Goal: Task Accomplishment & Management: Manage account settings

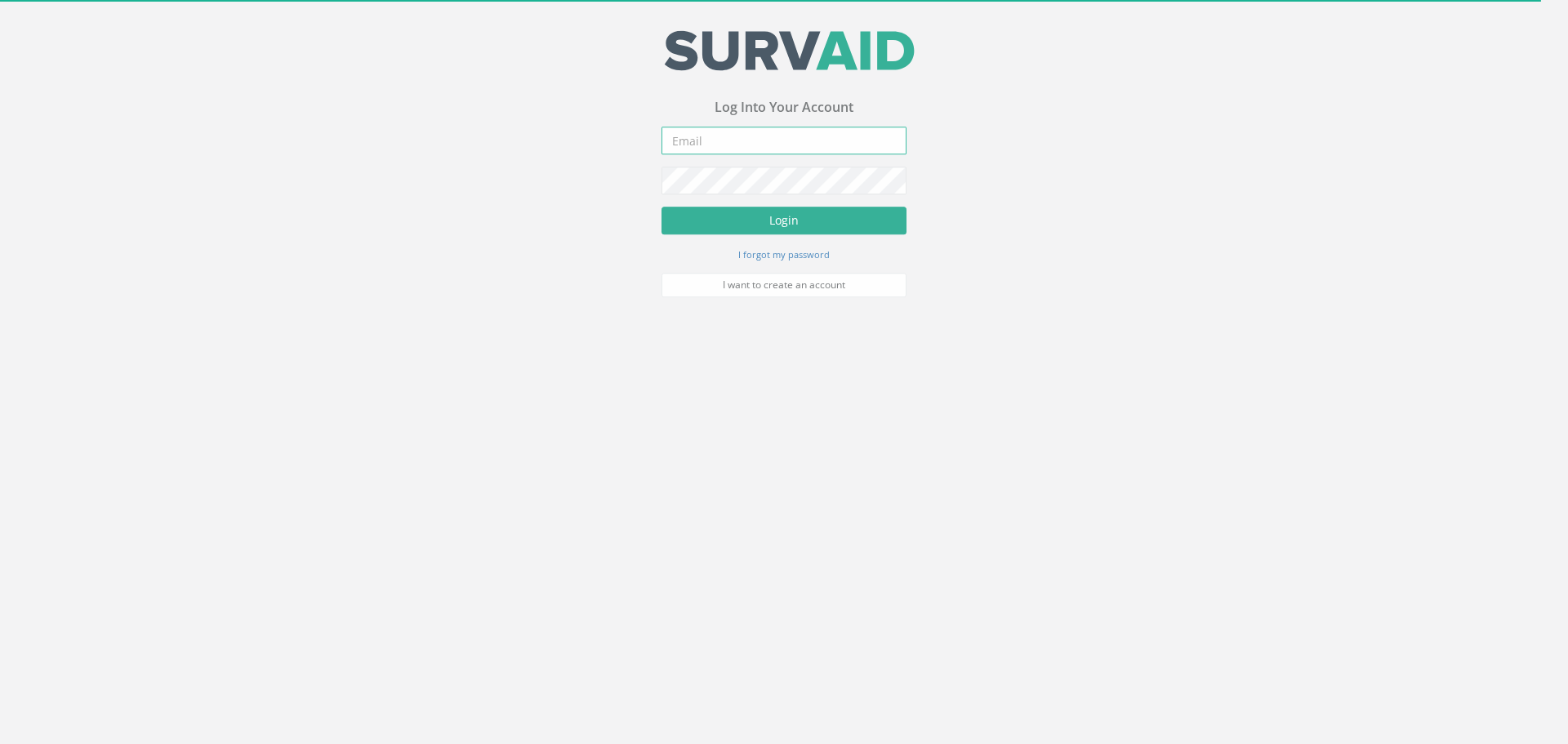
type input "[PERSON_NAME][EMAIL_ADDRESS][PERSON_NAME][DOMAIN_NAME]"
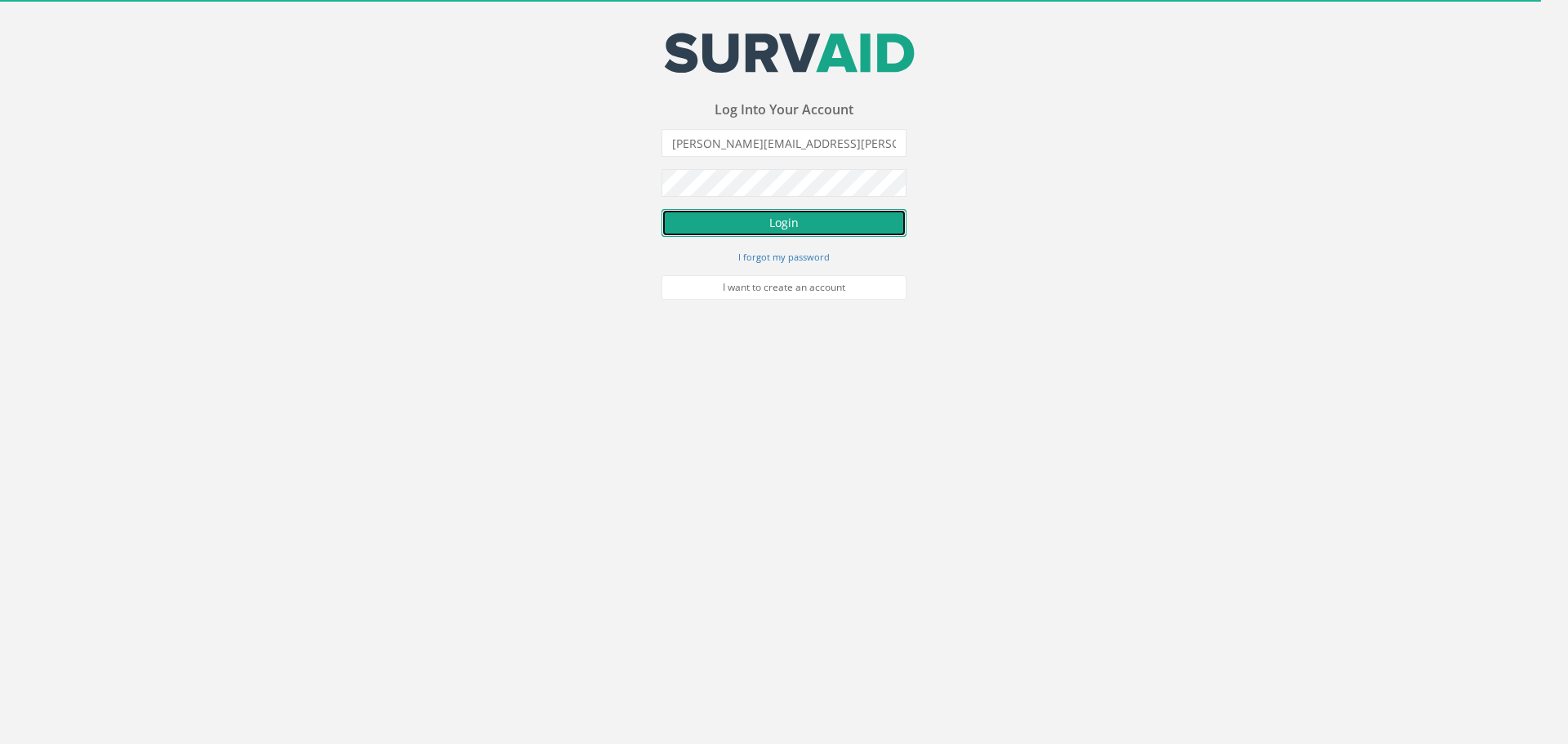
click at [785, 215] on button "Login" at bounding box center [784, 223] width 245 height 27
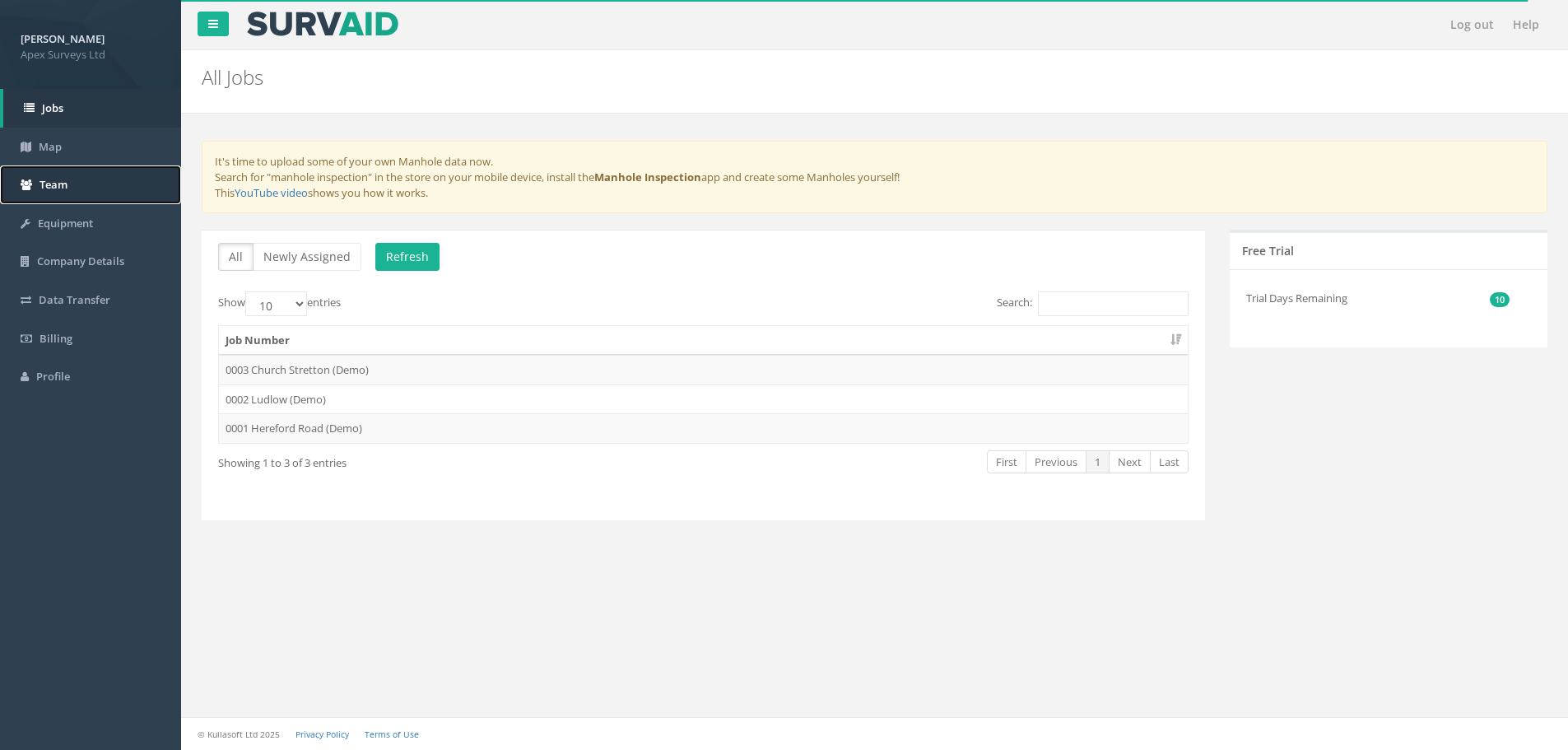
click at [60, 184] on span "Team" at bounding box center [53, 184] width 28 height 15
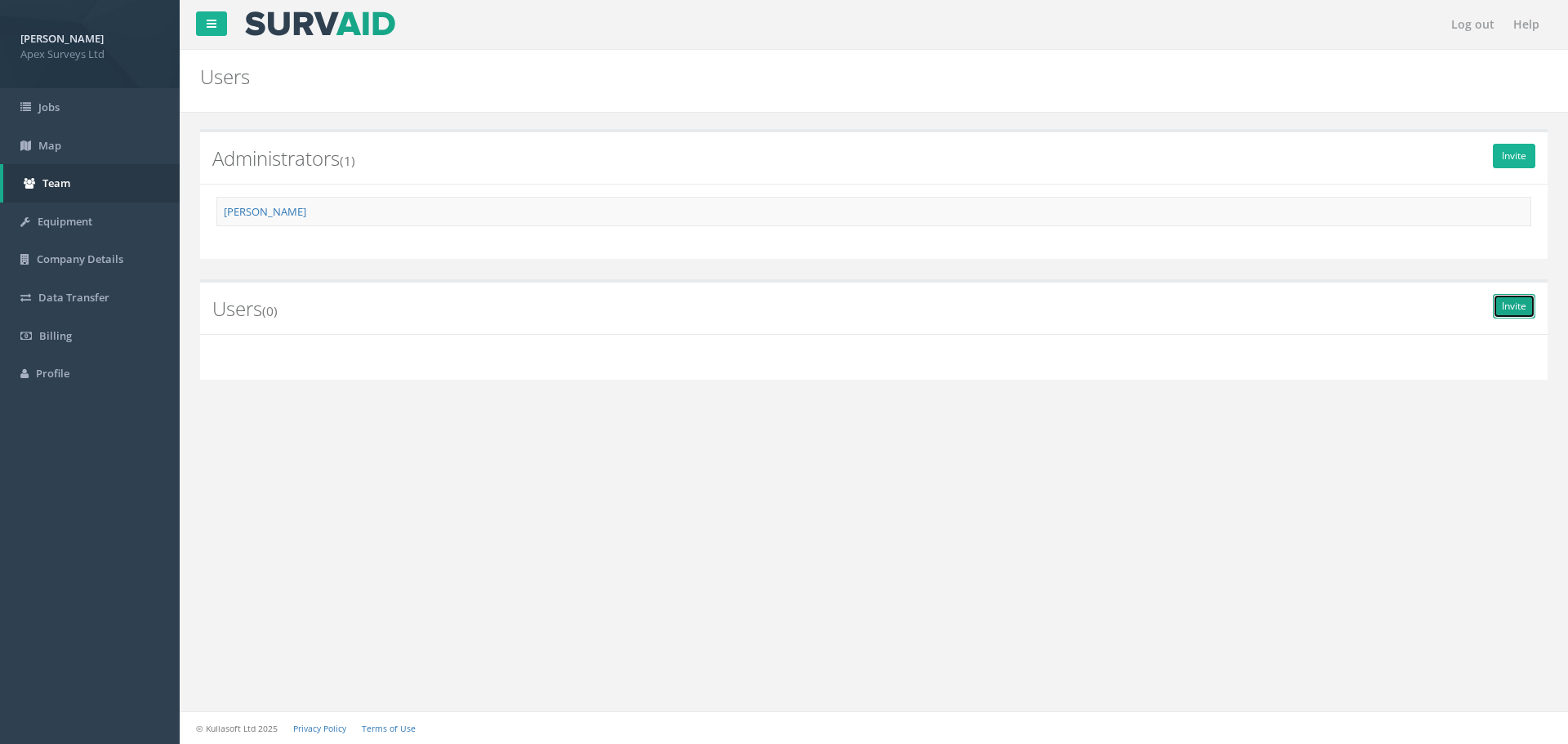
click at [1514, 303] on link "Invite" at bounding box center [1514, 306] width 42 height 25
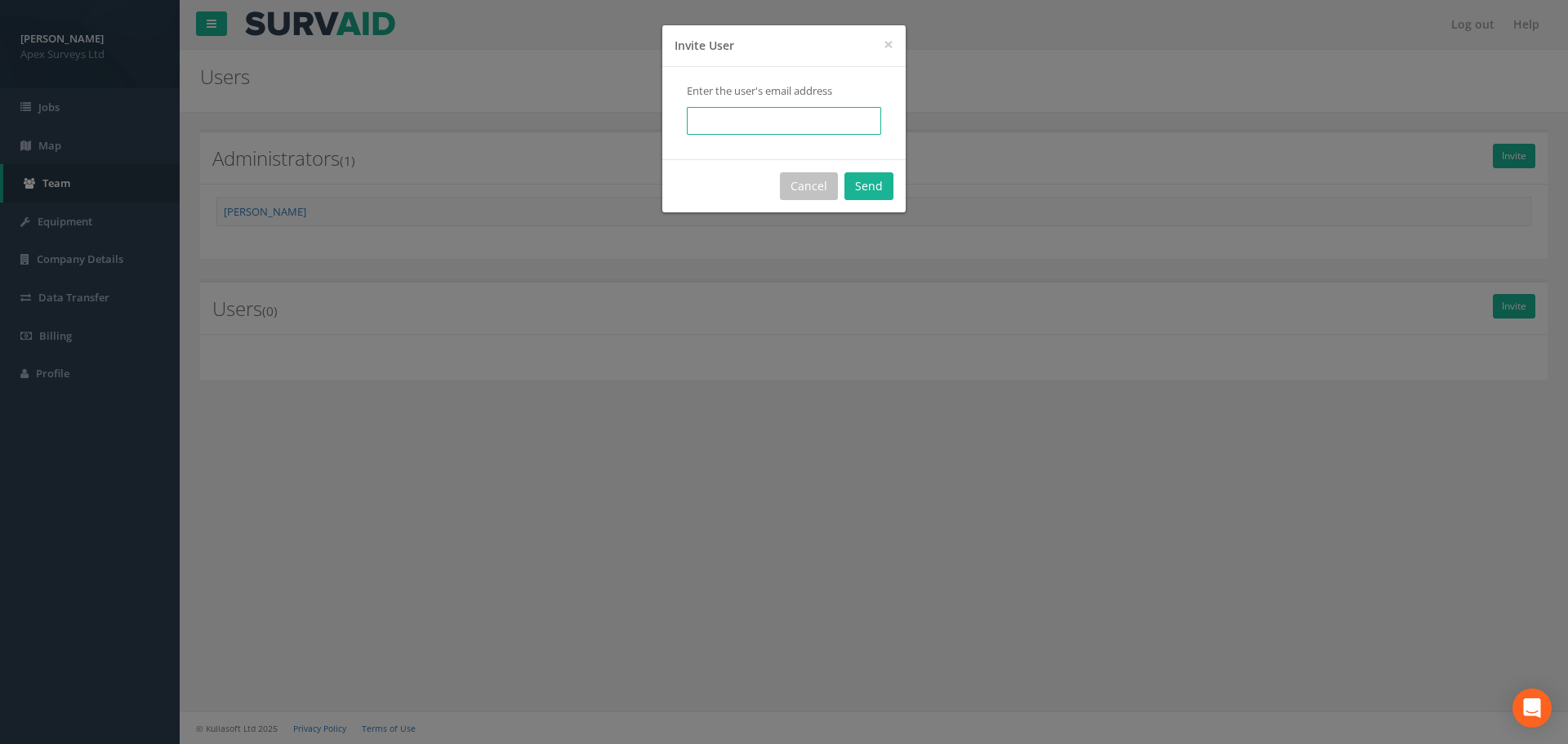
click at [762, 121] on input "email" at bounding box center [784, 121] width 194 height 27
drag, startPoint x: 634, startPoint y: 119, endPoint x: 792, endPoint y: 81, distance: 162.5
click at [617, 119] on div "× Close Invite User Enter the user's email address markot Cancel Send" at bounding box center [784, 372] width 1568 height 744
type input "markot"
click at [820, 186] on button "Cancel" at bounding box center [809, 186] width 58 height 27
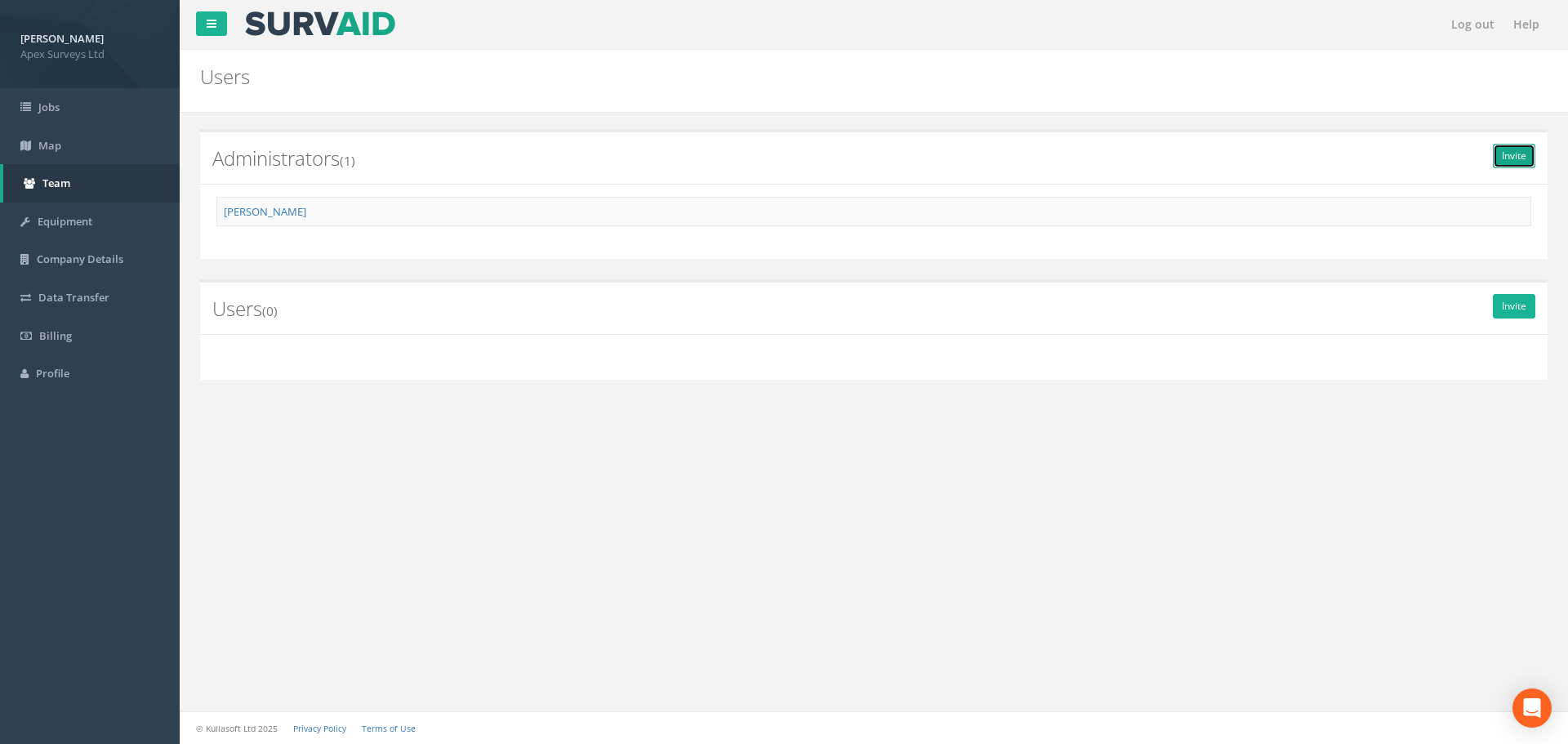
click at [1517, 155] on link "Invite" at bounding box center [1514, 155] width 42 height 25
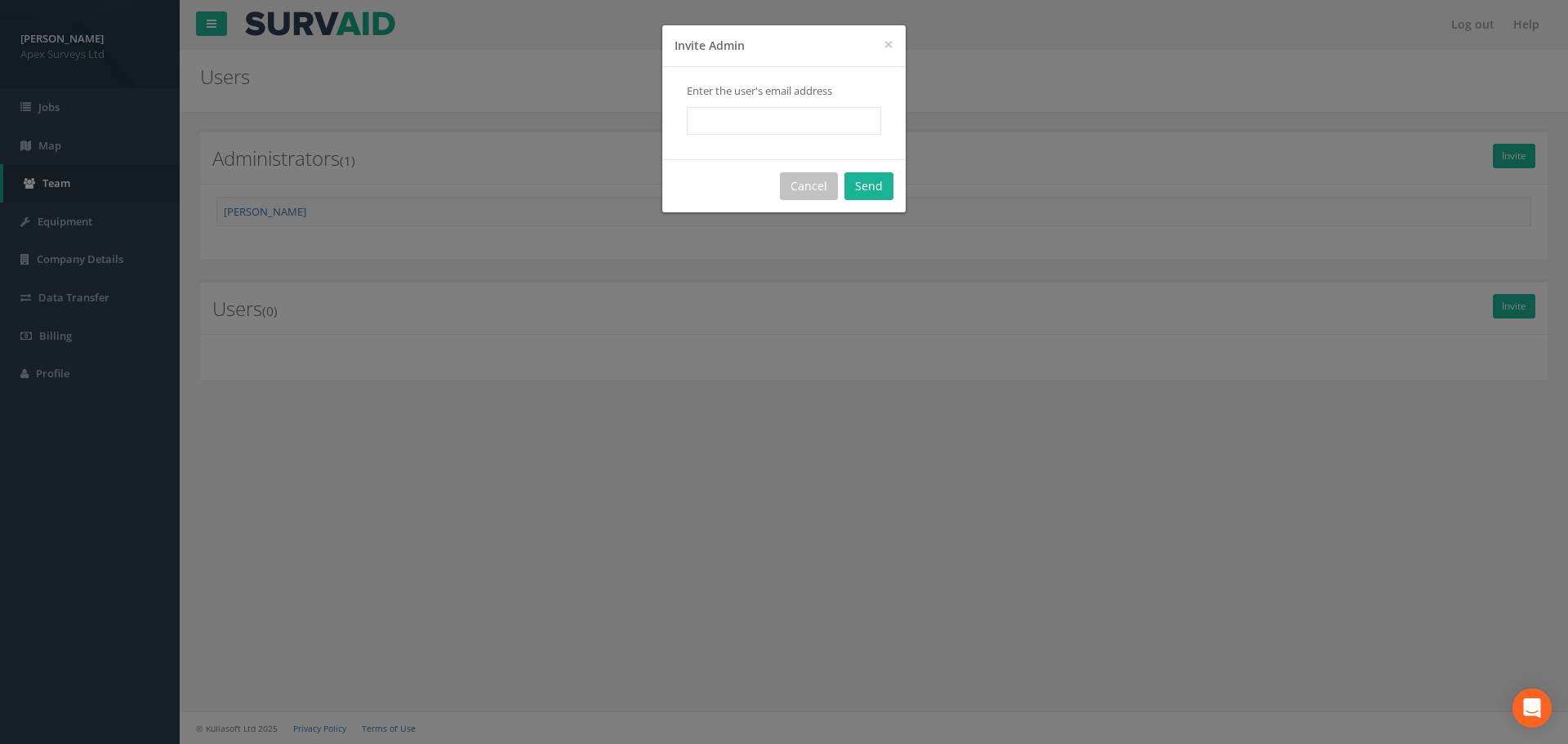
click at [894, 46] on div "× Close Invite Admin" at bounding box center [784, 46] width 243 height 41
click at [892, 45] on span "×" at bounding box center [889, 43] width 10 height 23
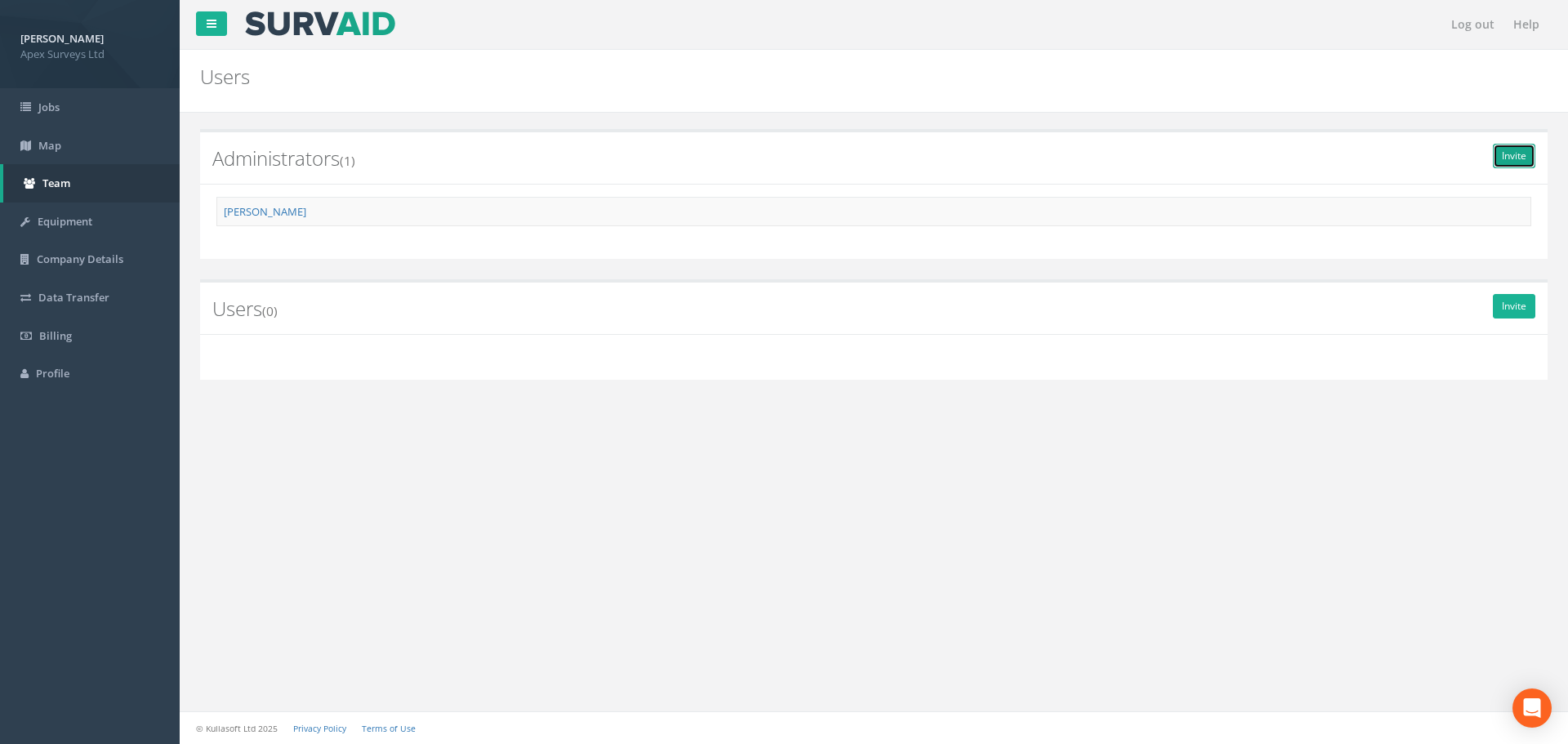
click at [1514, 156] on link "Invite" at bounding box center [1514, 155] width 42 height 25
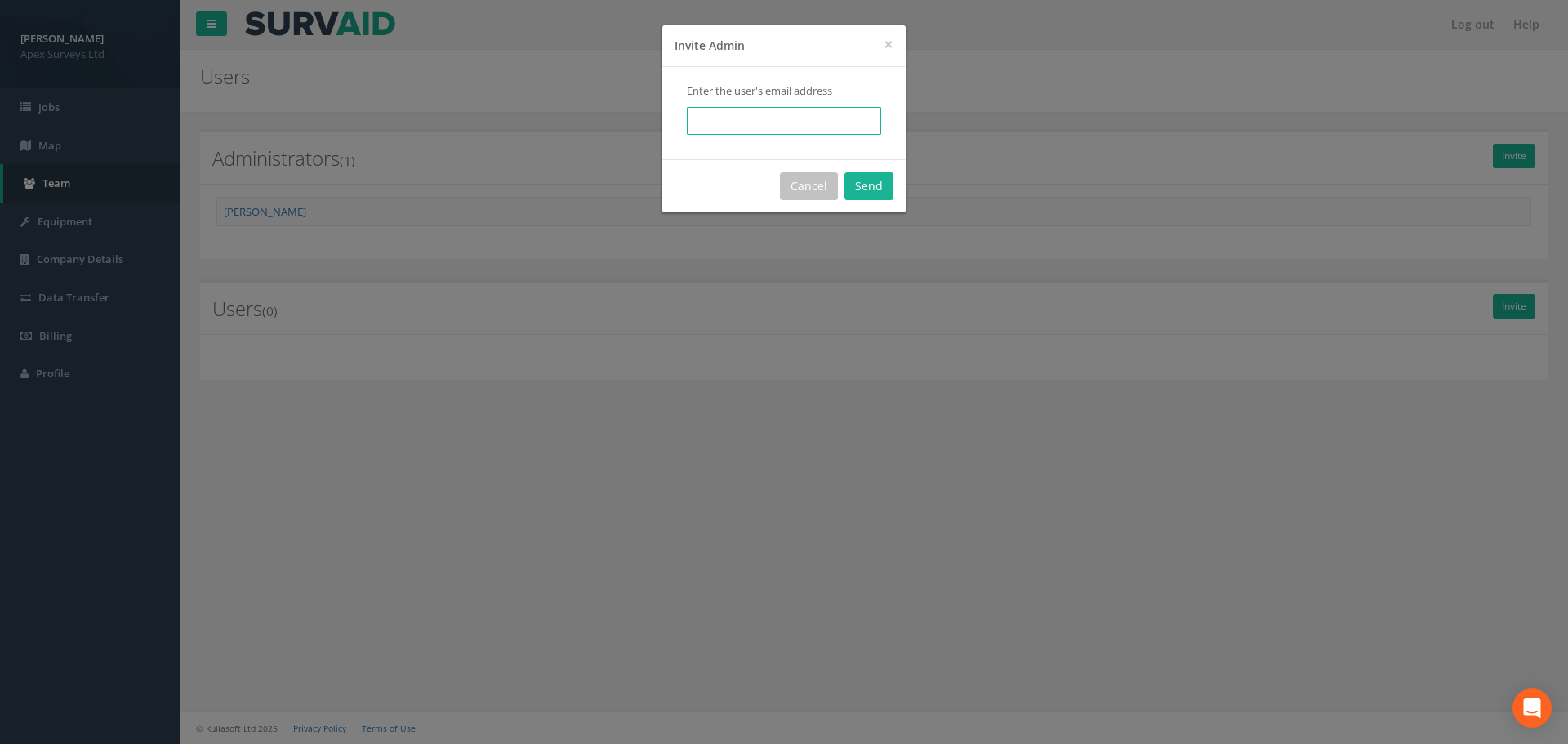
click at [742, 121] on input "email" at bounding box center [784, 121] width 194 height 27
click at [870, 181] on button "Send" at bounding box center [869, 186] width 49 height 27
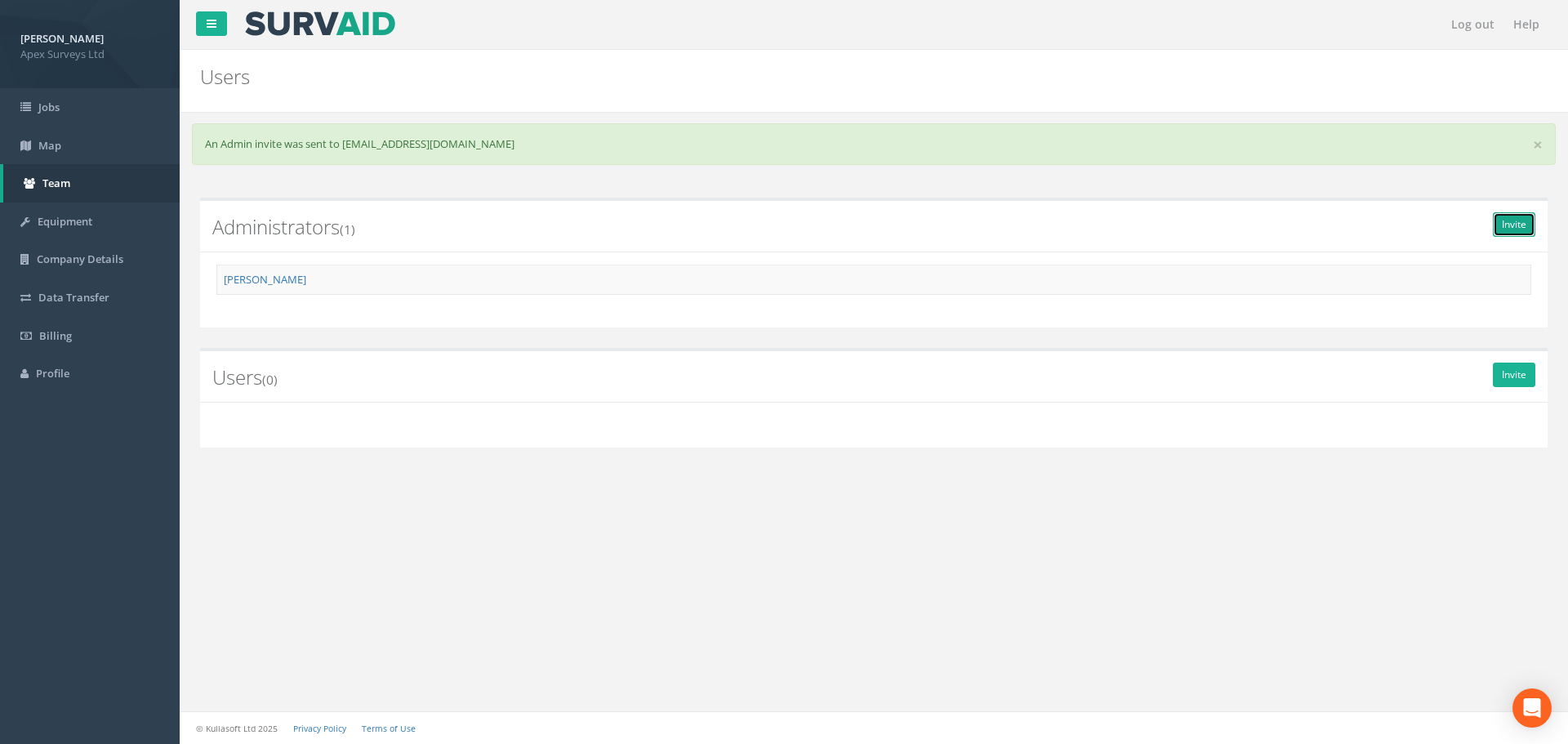
click at [1509, 223] on link "Invite" at bounding box center [1514, 224] width 42 height 25
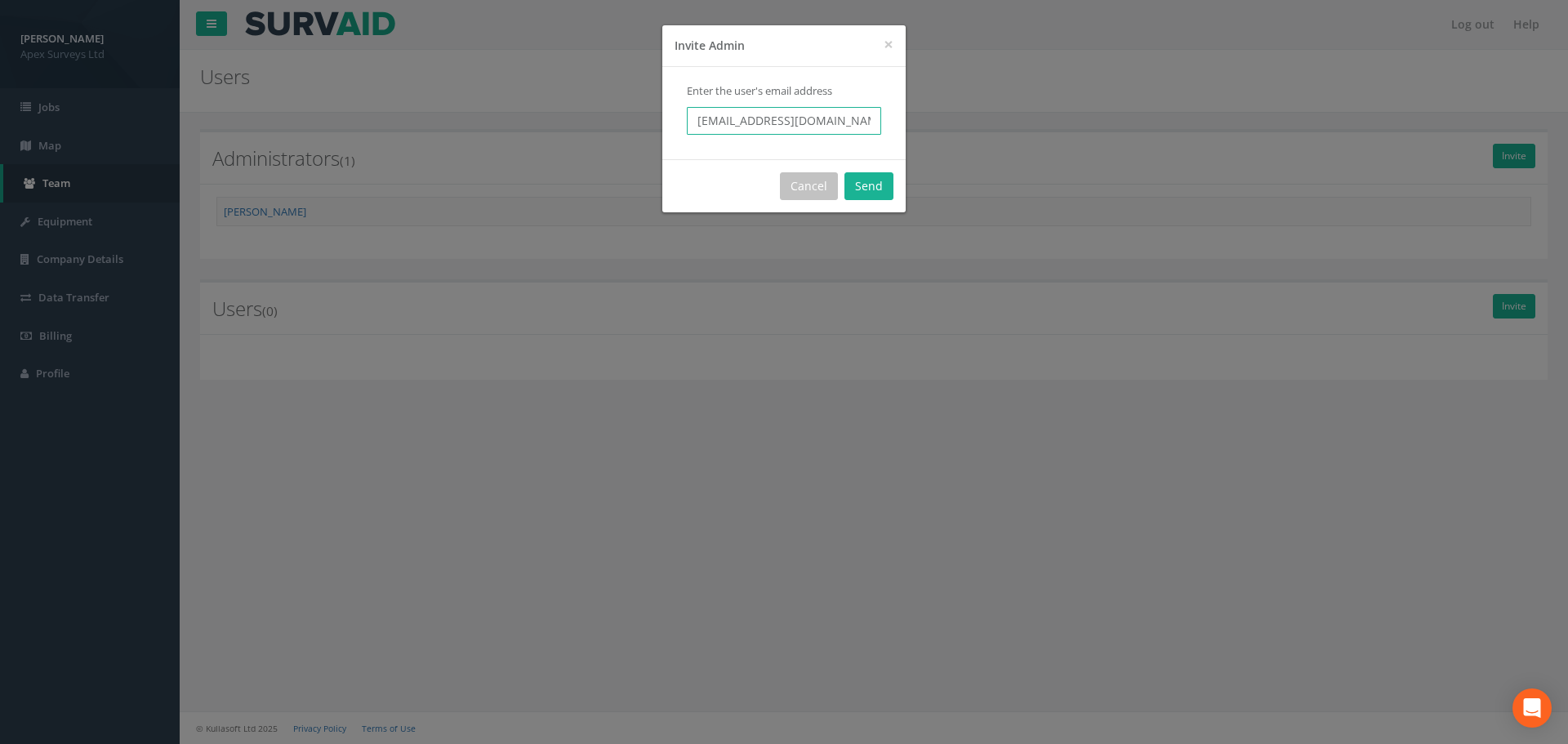
drag, startPoint x: 736, startPoint y: 120, endPoint x: 651, endPoint y: 120, distance: 85.0
click at [651, 120] on div "× Close Invite Admin Enter the user's email address [EMAIL_ADDRESS][DOMAIN_NAME…" at bounding box center [784, 372] width 1568 height 744
type input "[PERSON_NAME][EMAIL_ADDRESS][PERSON_NAME][DOMAIN_NAME]"
click at [872, 183] on button "Send" at bounding box center [869, 186] width 49 height 27
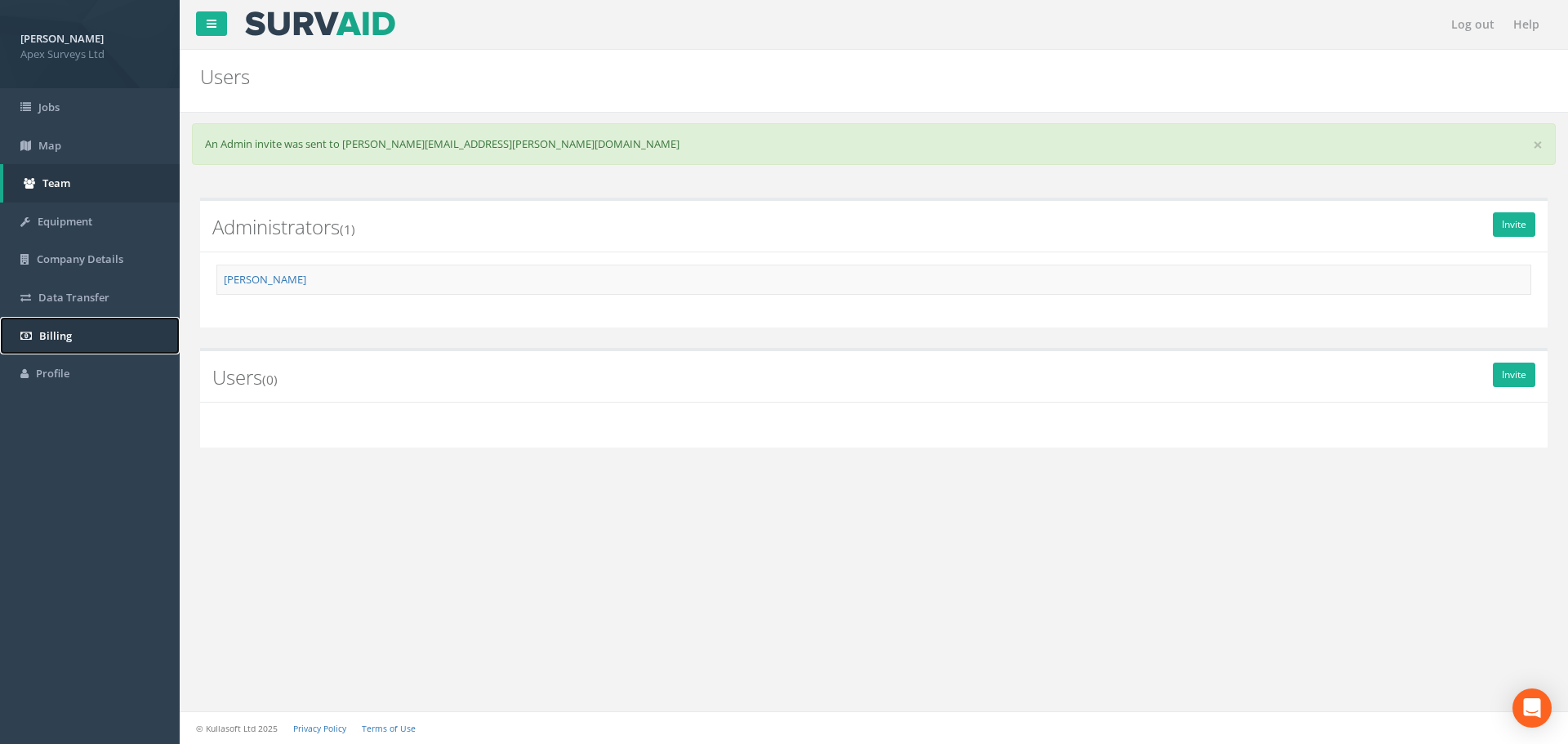
click at [53, 331] on span "Billing" at bounding box center [55, 335] width 32 height 15
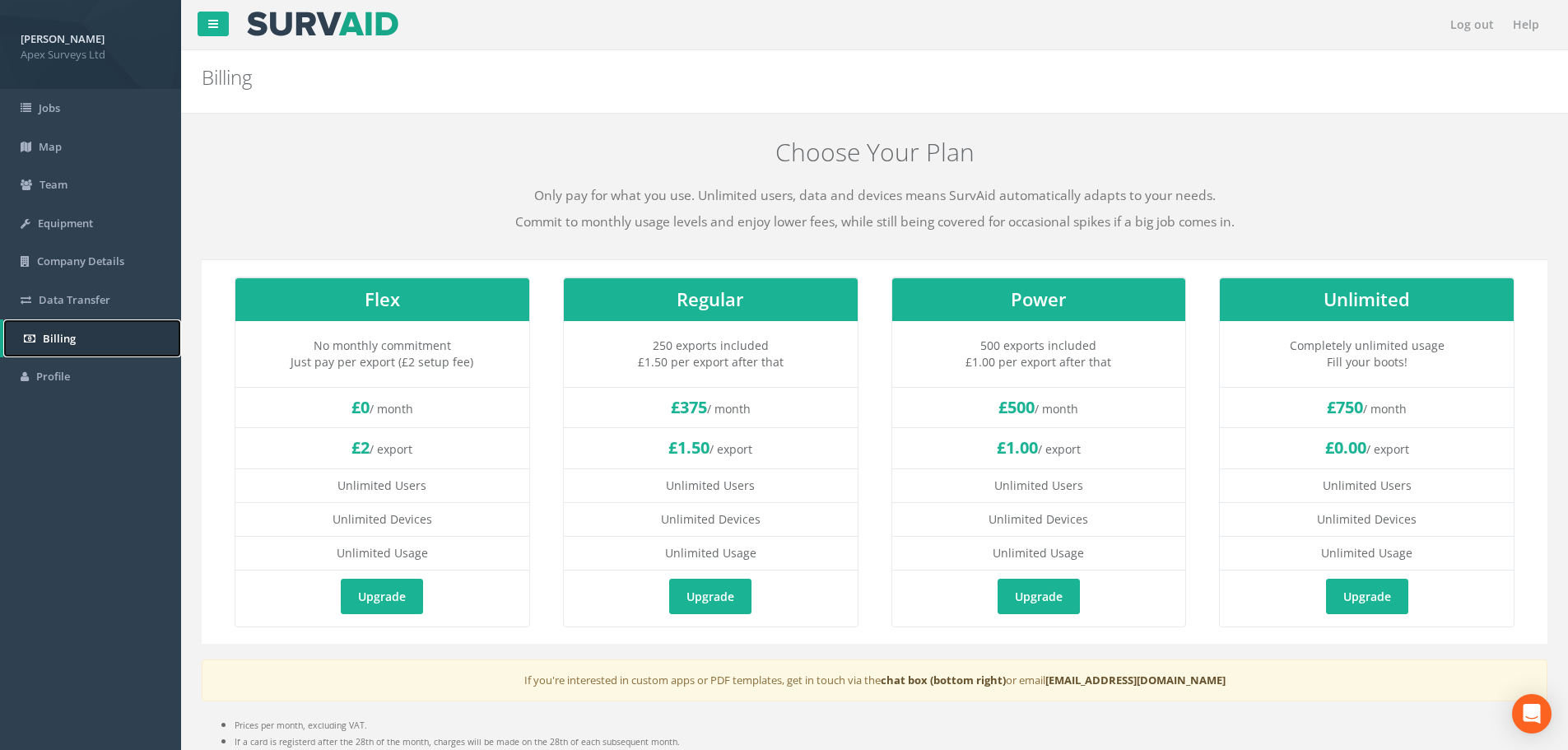
scroll to position [199, 0]
